Goal: Transaction & Acquisition: Purchase product/service

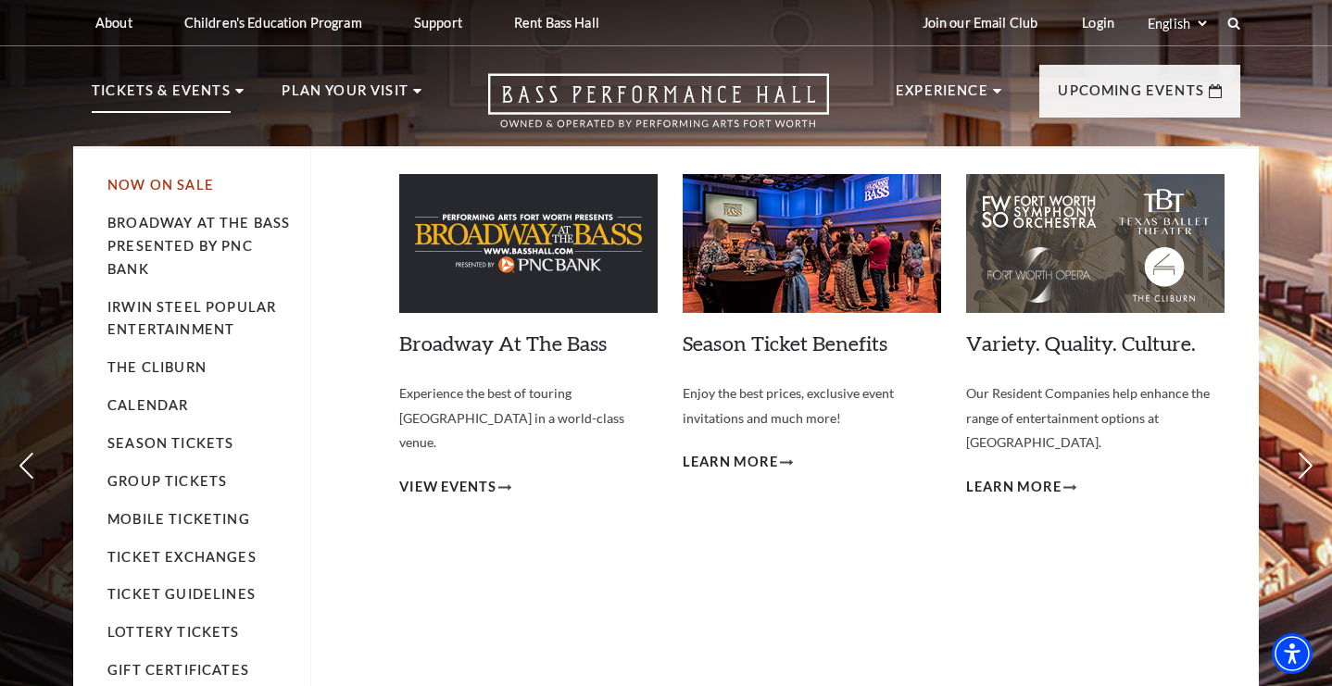
click at [174, 187] on link "Now On Sale" at bounding box center [160, 185] width 107 height 16
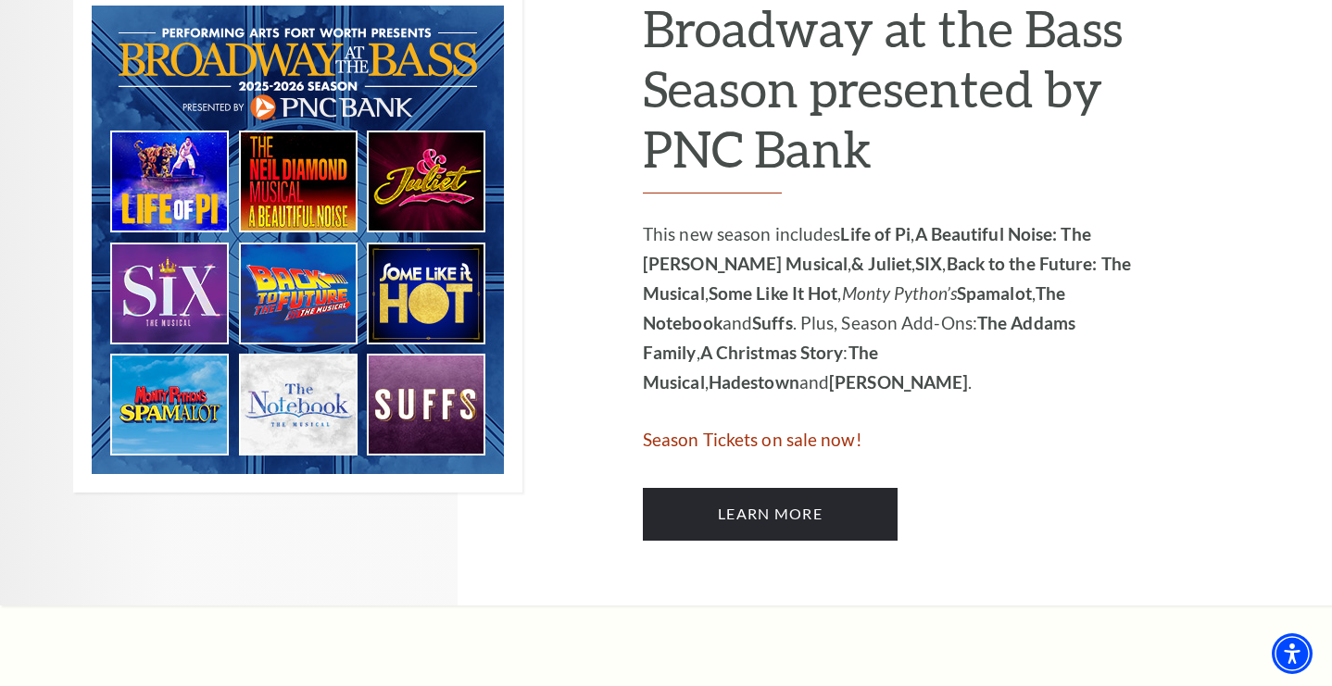
scroll to position [128, 0]
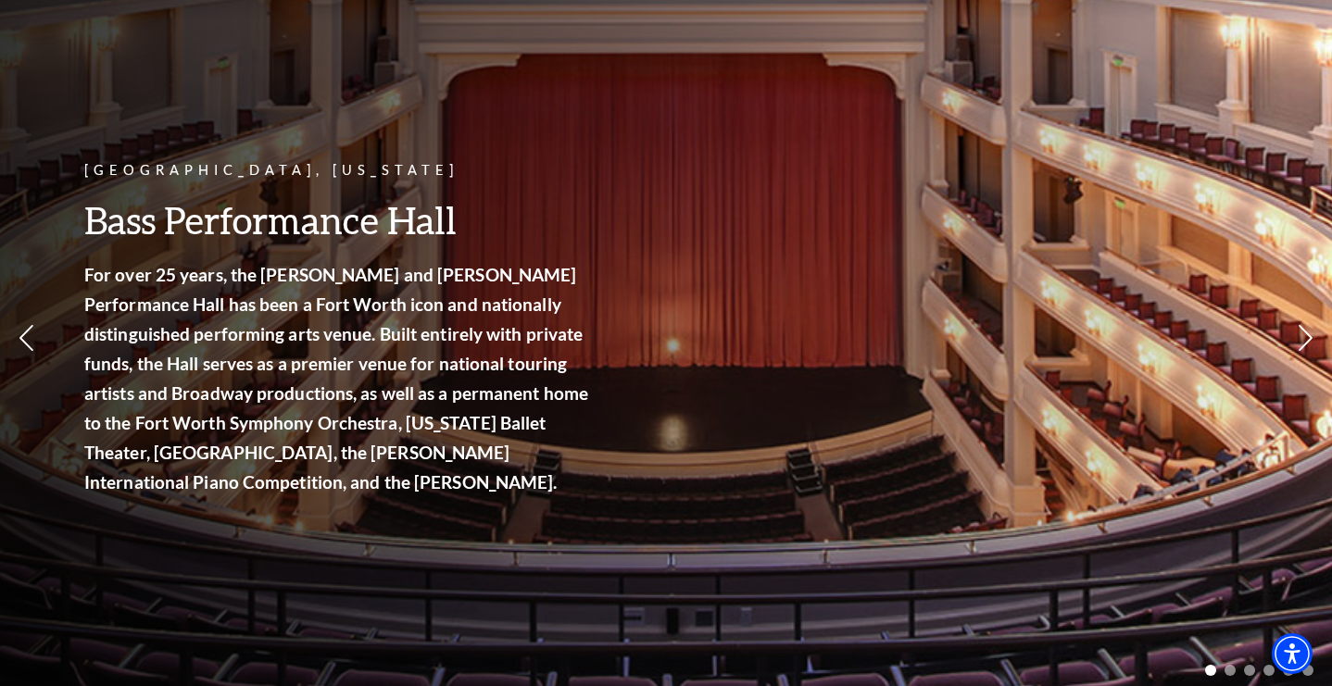
click at [264, 347] on p "For over 25 years, the Nancy Lee and Perry R. Bass Performance Hall has been a …" at bounding box center [338, 378] width 509 height 237
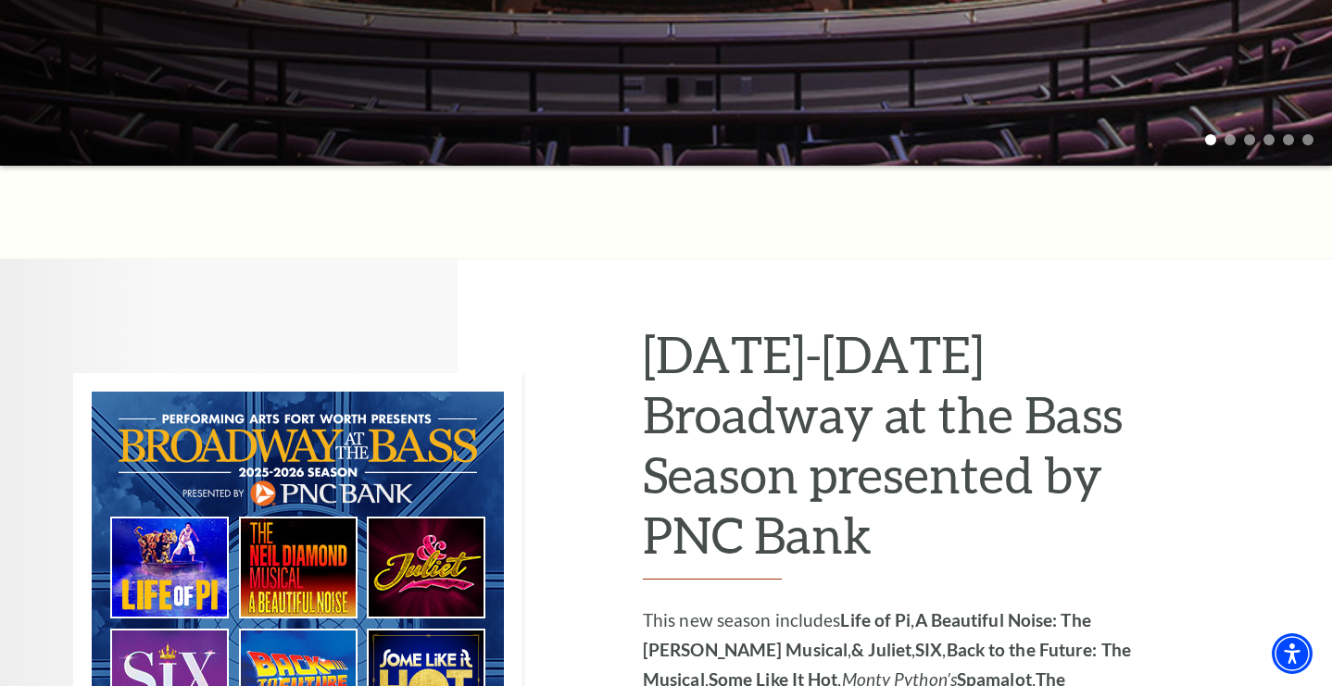
scroll to position [0, 0]
